Goal: Information Seeking & Learning: Check status

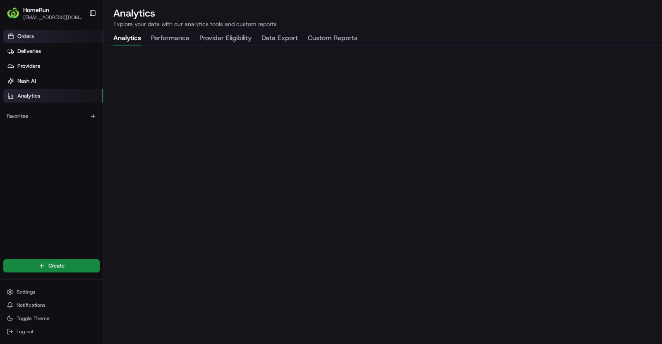
click at [10, 37] on icon at bounding box center [10, 36] width 7 height 7
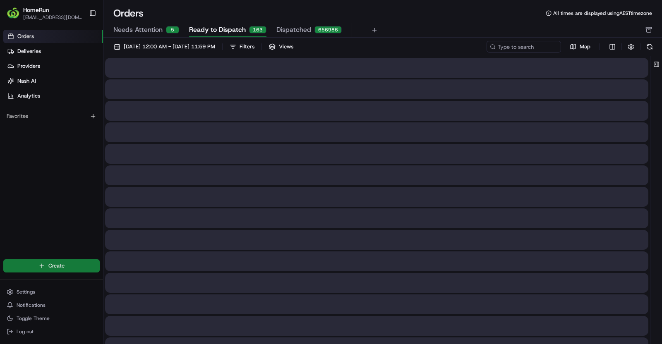
click at [45, 270] on html "HomeRun klai2@woolworths.com.au Toggle Sidebar Orders Deliveries Providers Nash…" at bounding box center [331, 172] width 662 height 344
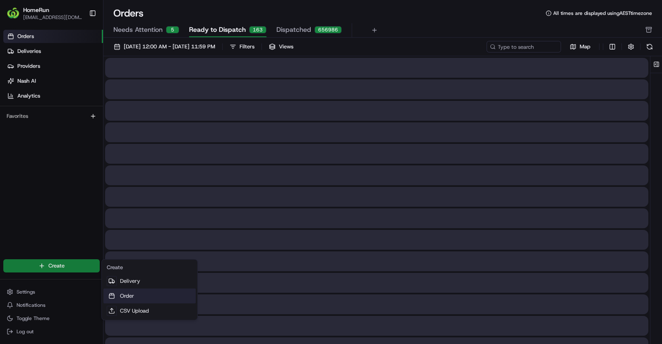
click at [134, 294] on link "Order" at bounding box center [149, 296] width 92 height 15
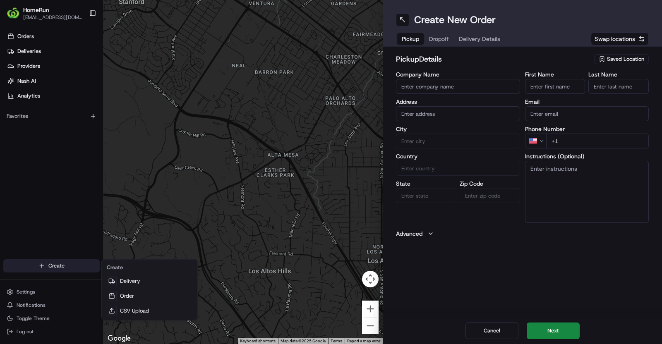
click at [58, 268] on html "HomeRun klai2@woolworths.com.au Toggle Sidebar Orders Deliveries Providers Nash…" at bounding box center [331, 172] width 662 height 344
click at [32, 34] on html "HomeRun klai2@woolworths.com.au Toggle Sidebar Orders Deliveries Providers Nash…" at bounding box center [331, 172] width 662 height 344
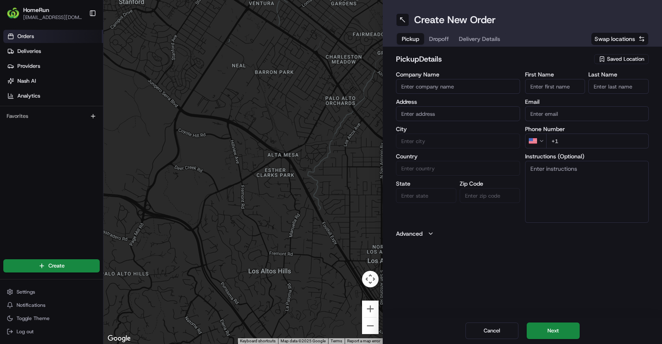
click at [32, 34] on span "Orders" at bounding box center [25, 36] width 17 height 7
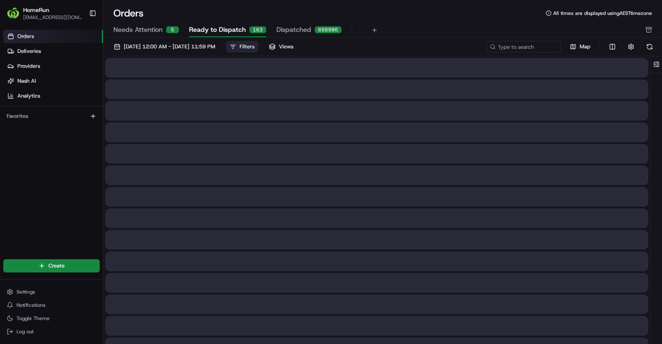
click at [254, 44] on div "Filters" at bounding box center [246, 46] width 15 height 7
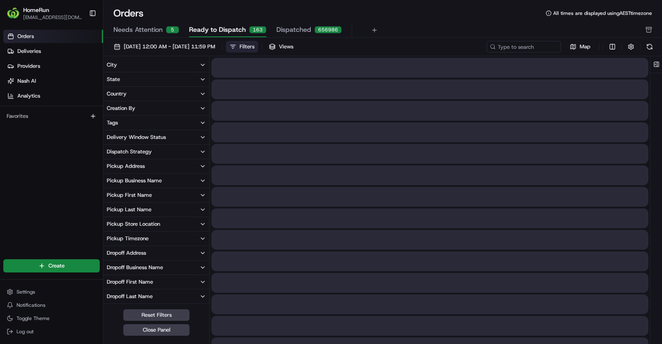
click at [156, 182] on div "Pickup Business Name" at bounding box center [134, 180] width 55 height 7
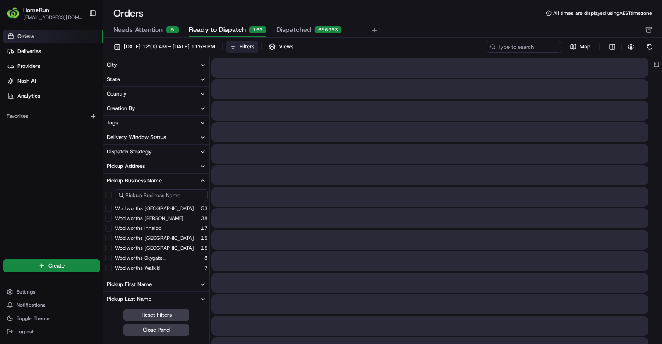
click at [160, 196] on input at bounding box center [161, 195] width 93 height 12
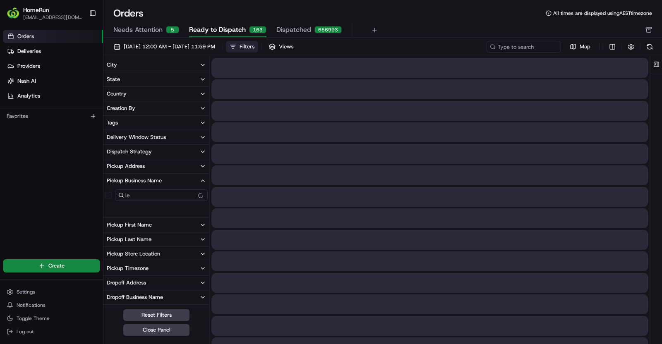
type input "l"
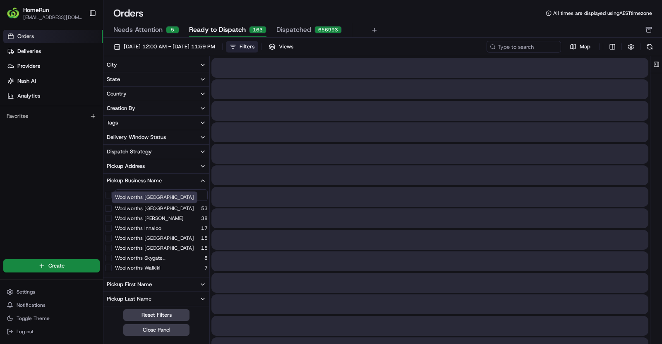
click at [165, 207] on label "Woolworths Chatswood East" at bounding box center [154, 208] width 79 height 7
click at [112, 207] on East "Woolworths Chatswood East" at bounding box center [108, 208] width 7 height 7
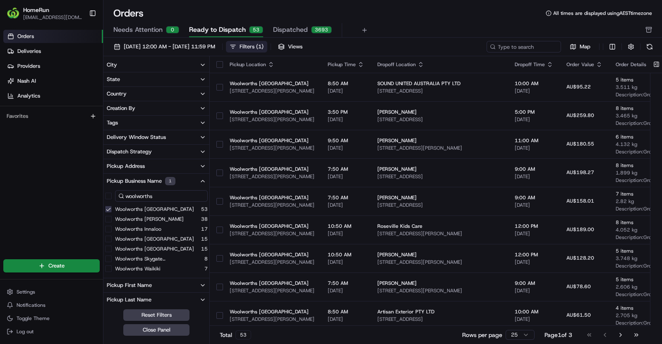
click at [167, 196] on input "woolworths" at bounding box center [161, 196] width 93 height 12
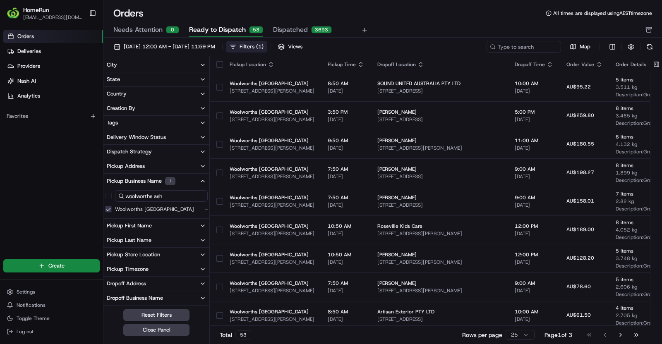
type input "woolworths ashf"
drag, startPoint x: 193, startPoint y: 196, endPoint x: 53, endPoint y: 187, distance: 140.1
click at [53, 187] on div "HomeRun klai2@woolworths.com.au Toggle Sidebar Orders Deliveries Providers Nash…" at bounding box center [331, 172] width 662 height 344
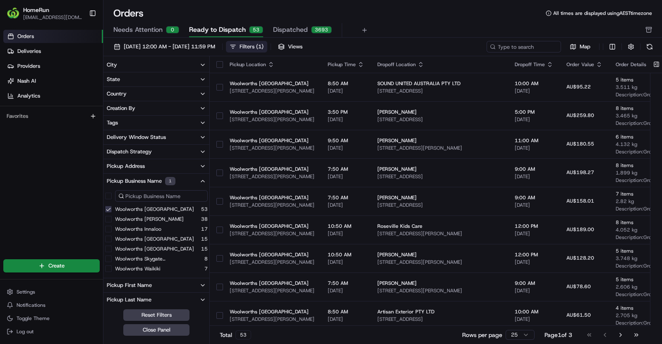
click at [145, 167] on button "Pickup Address" at bounding box center [156, 166] width 106 height 14
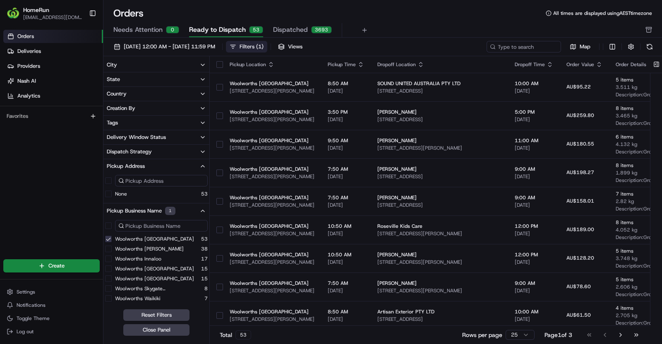
click at [148, 157] on button "Dispatch Strategy" at bounding box center [156, 152] width 106 height 14
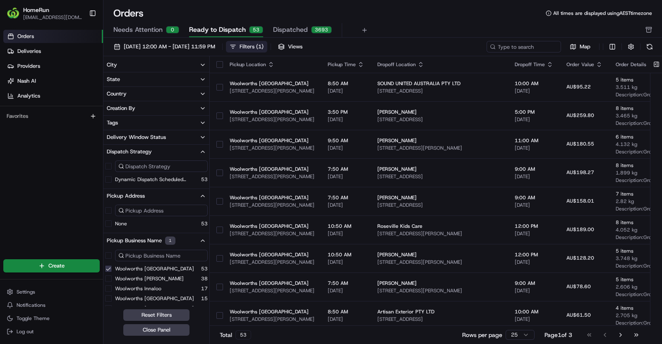
click at [152, 128] on button "Tags" at bounding box center [156, 123] width 106 height 14
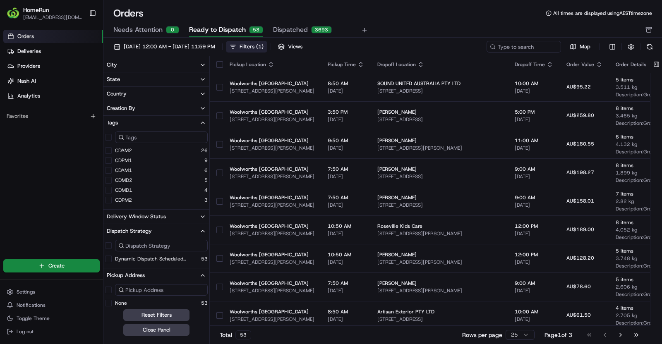
click at [143, 103] on button "Creation By" at bounding box center [156, 108] width 106 height 14
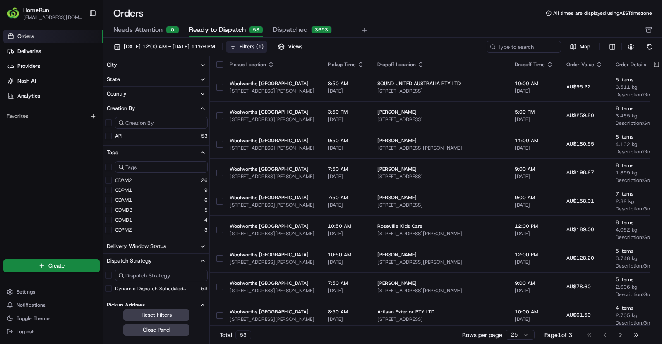
click at [147, 91] on button "Country" at bounding box center [156, 94] width 106 height 14
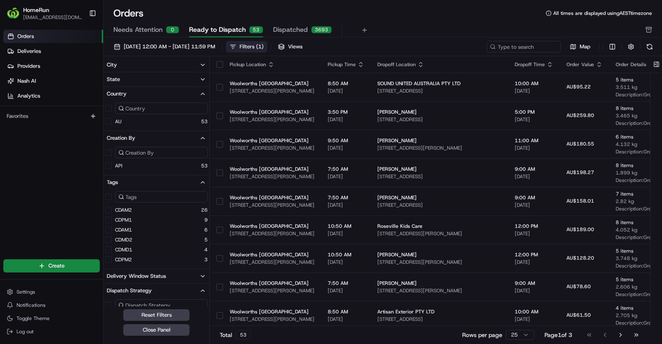
click at [151, 83] on button "State" at bounding box center [156, 79] width 106 height 14
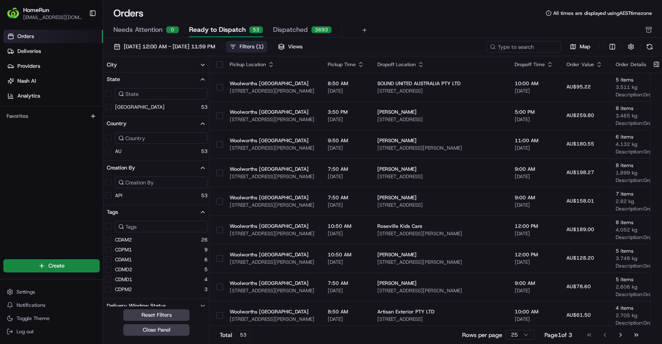
click at [109, 106] on button "NSW" at bounding box center [108, 107] width 7 height 7
click at [170, 61] on button "City" at bounding box center [156, 65] width 106 height 14
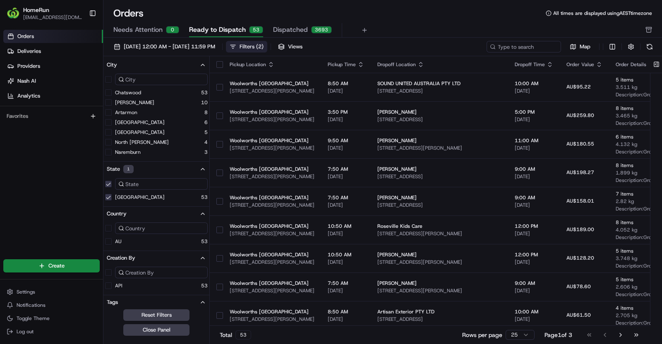
click at [150, 79] on input at bounding box center [161, 80] width 93 height 12
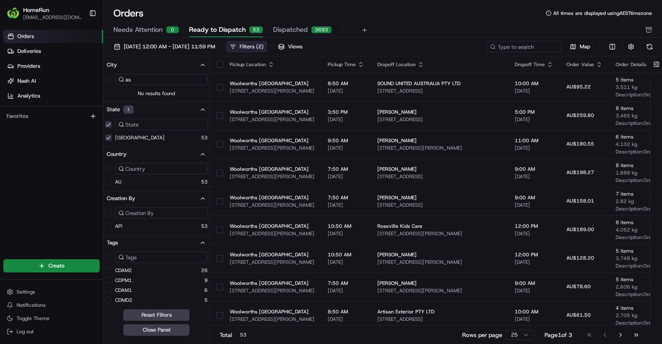
type input "a"
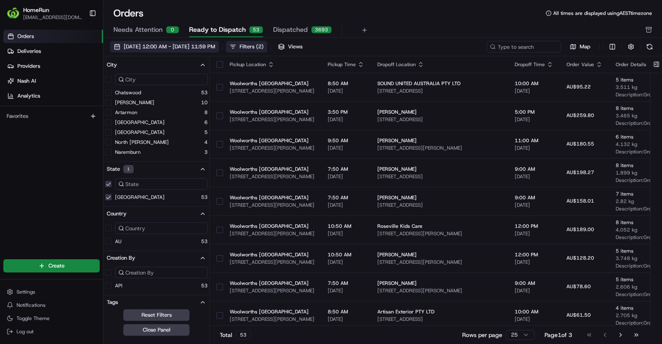
click at [215, 48] on span "01/08/2025 12:00 AM - 31/08/2025 11:59 PM" at bounding box center [169, 46] width 91 height 7
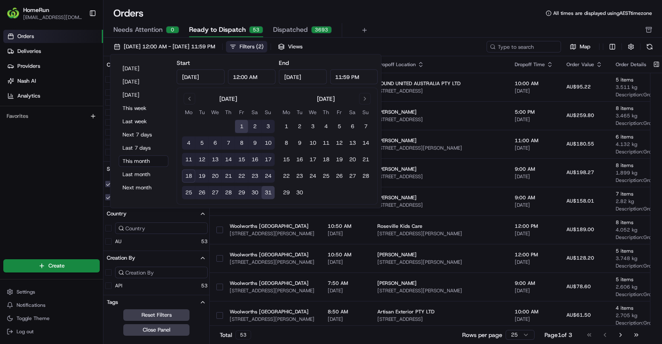
click at [70, 184] on div "Orders Deliveries Providers Nash AI Analytics Favorites" at bounding box center [51, 138] width 103 height 225
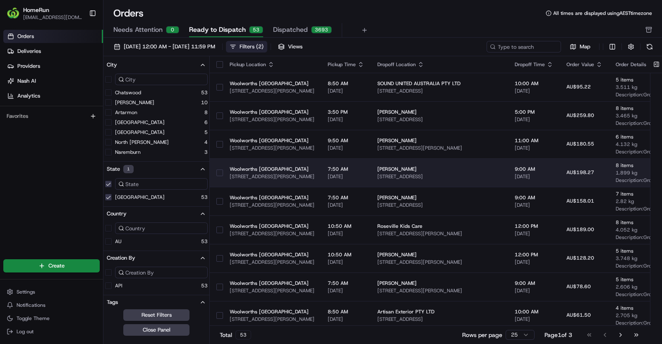
scroll to position [243, 0]
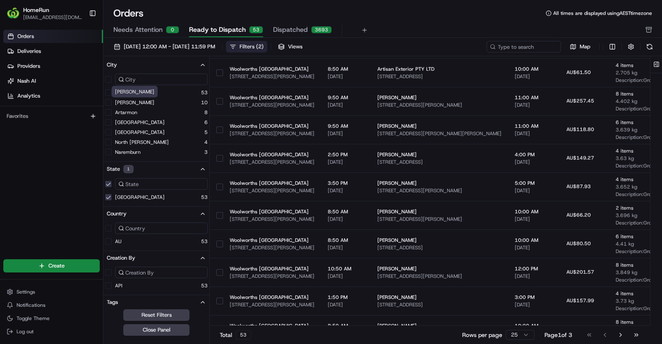
click at [134, 103] on label "Willoughby" at bounding box center [134, 102] width 39 height 7
click at [112, 103] on button "Willoughby" at bounding box center [108, 102] width 7 height 7
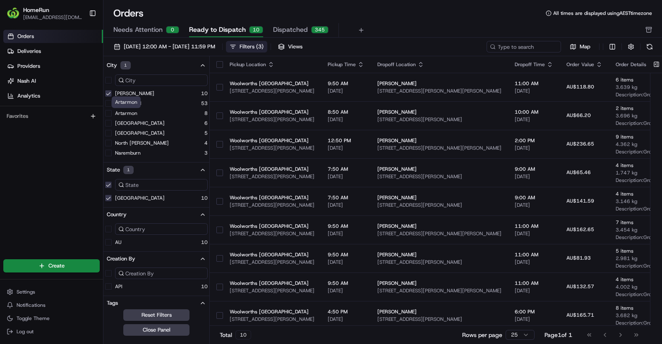
click at [134, 115] on label "Artarmon" at bounding box center [126, 113] width 22 height 7
click at [112, 115] on button "Artarmon" at bounding box center [108, 113] width 7 height 7
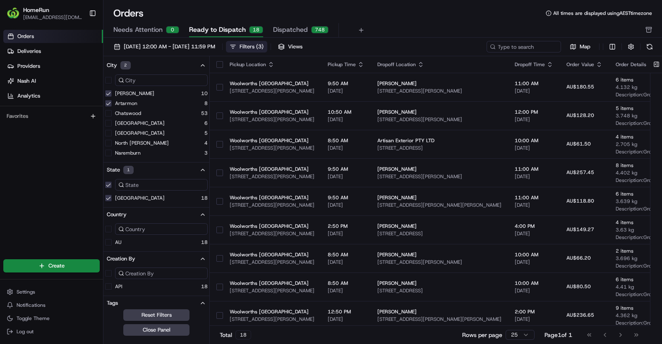
click at [132, 123] on label "Northbridge" at bounding box center [140, 123] width 50 height 7
click at [112, 123] on button "Northbridge" at bounding box center [108, 123] width 7 height 7
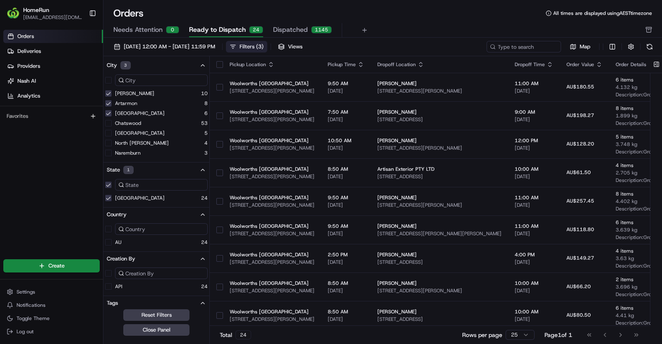
click at [267, 51] on button "Filters ( 3 )" at bounding box center [246, 47] width 41 height 12
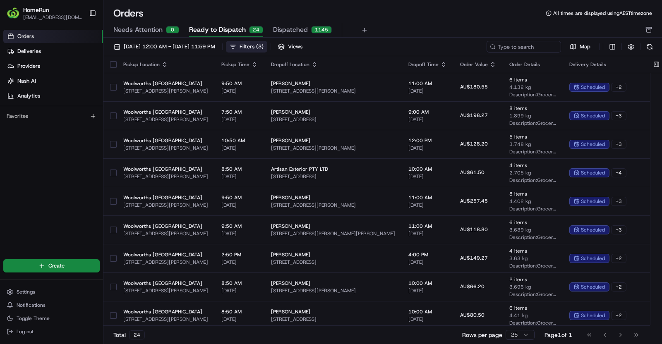
click at [267, 51] on button "Filters ( 3 )" at bounding box center [246, 47] width 41 height 12
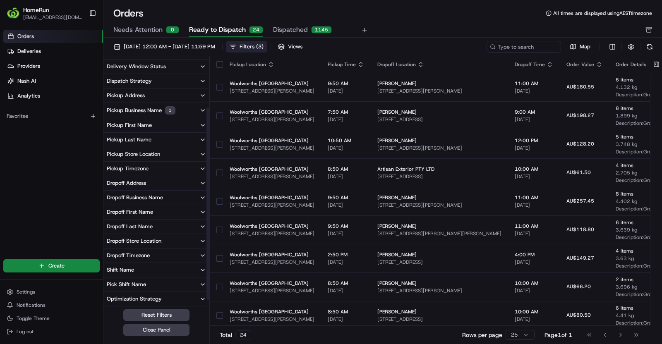
scroll to position [61, 0]
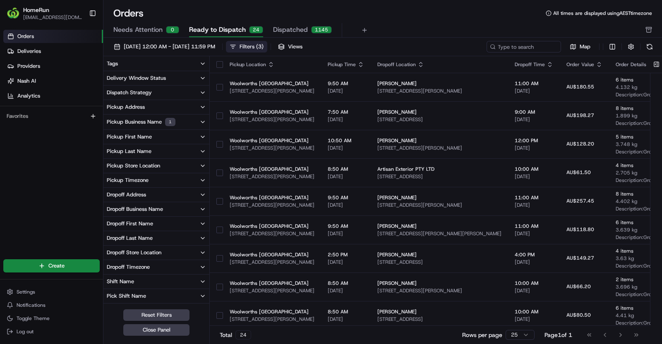
click at [158, 127] on button "Pickup Business Name 1" at bounding box center [156, 122] width 106 height 15
click at [143, 108] on div "Pickup Address" at bounding box center [126, 106] width 38 height 7
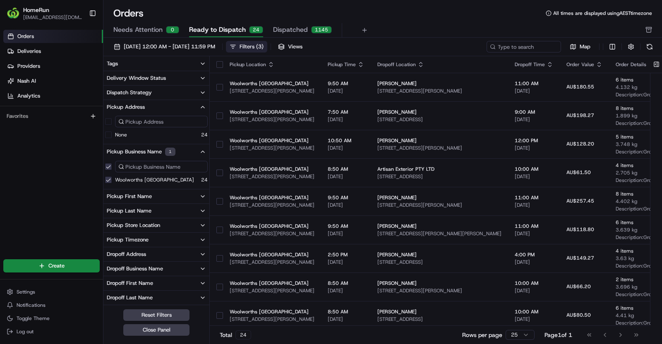
click at [147, 89] on div "Dispatch Strategy" at bounding box center [129, 92] width 45 height 7
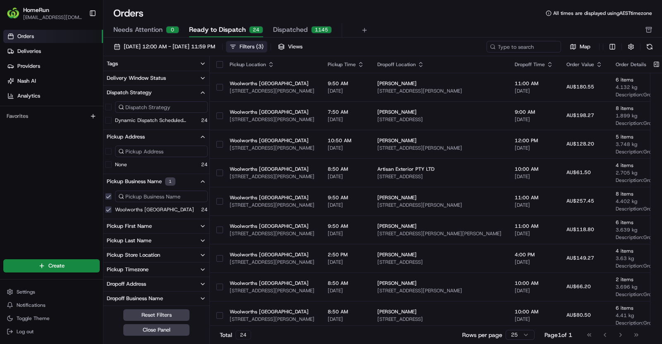
click at [156, 77] on div "Delivery Window Status" at bounding box center [136, 77] width 59 height 7
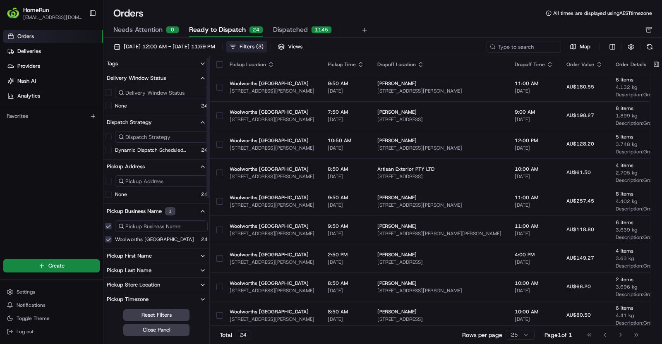
scroll to position [0, 0]
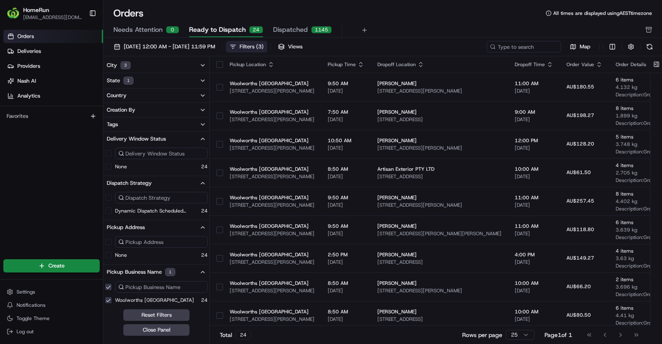
click at [151, 119] on button "Tags" at bounding box center [156, 124] width 106 height 14
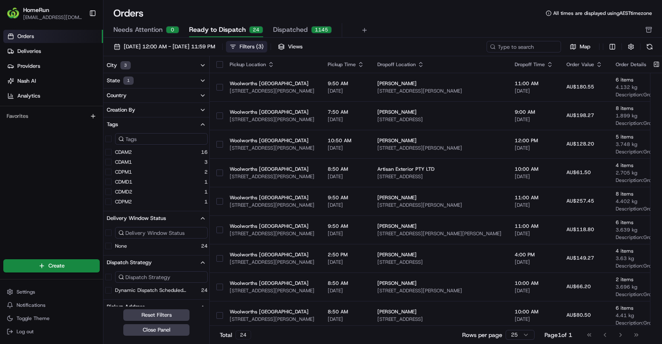
click at [155, 105] on button "Creation By" at bounding box center [156, 110] width 106 height 14
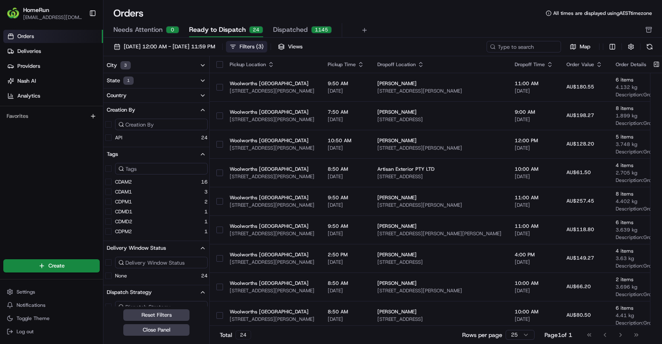
click at [155, 101] on button "Country" at bounding box center [156, 95] width 106 height 14
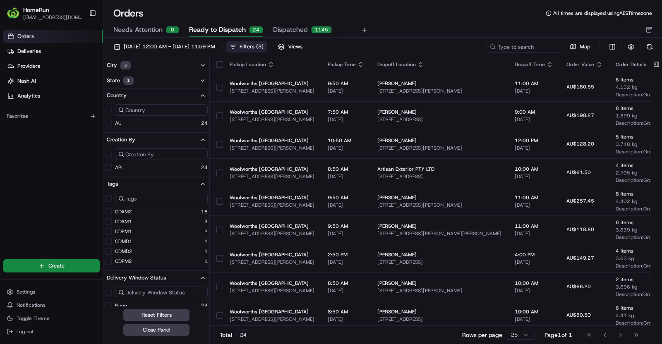
click at [157, 87] on button "State 1" at bounding box center [156, 80] width 106 height 15
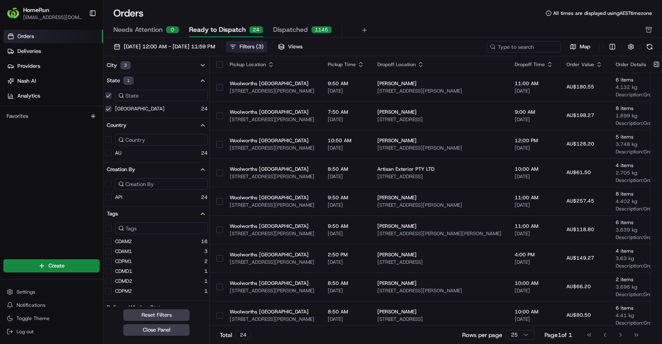
click at [159, 72] on button "City 3" at bounding box center [156, 65] width 106 height 15
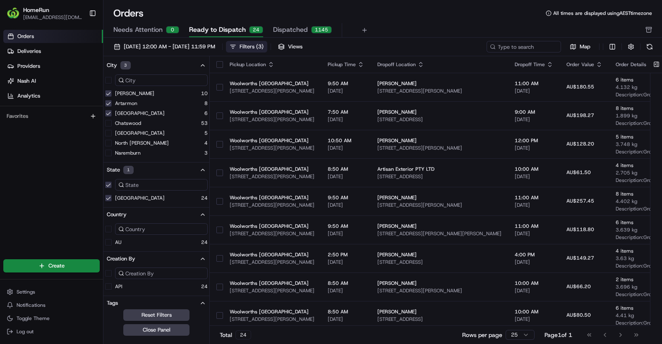
click at [164, 59] on button "City 3" at bounding box center [156, 65] width 106 height 15
